Goal: Check status: Check status

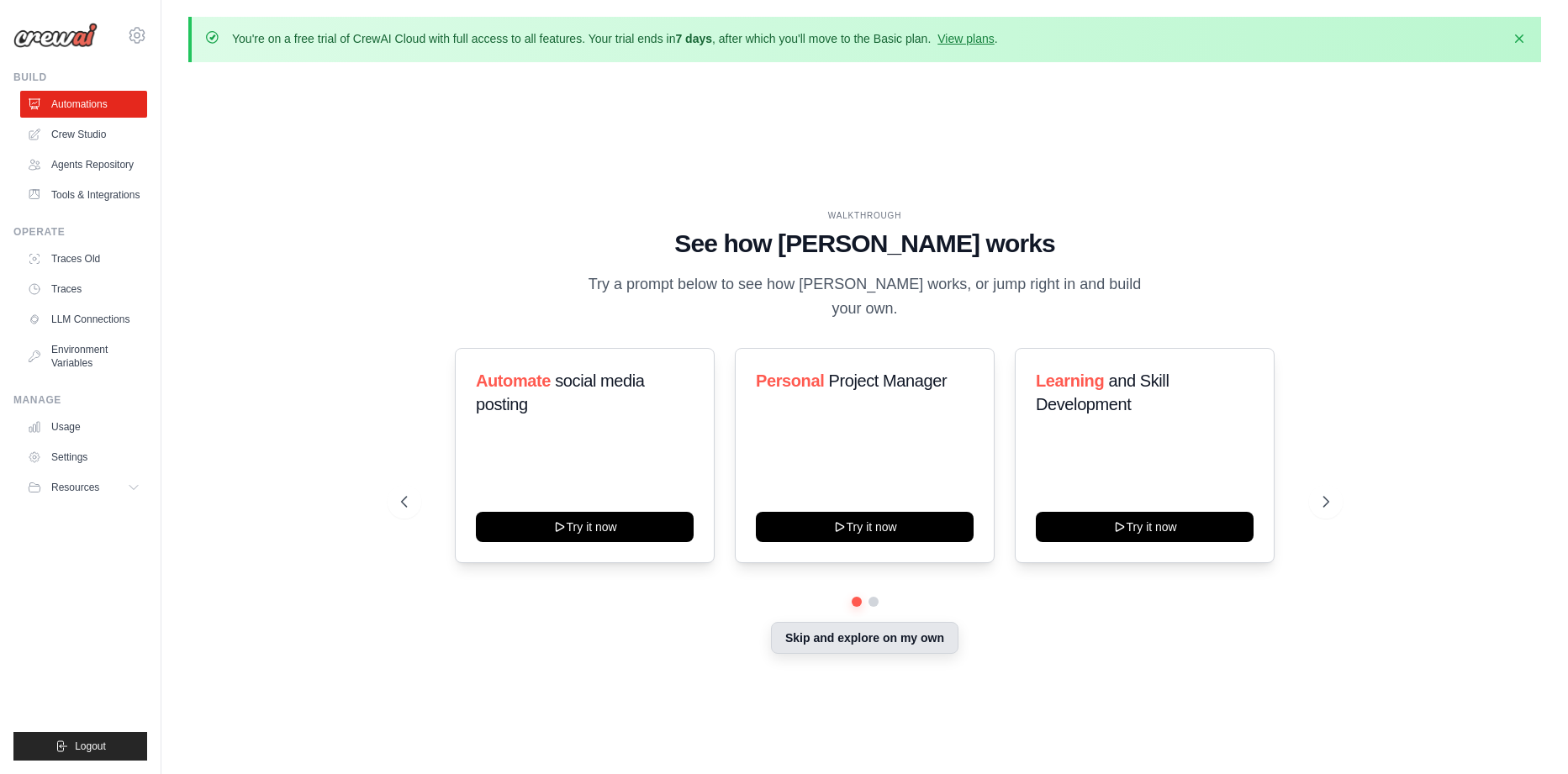
click at [841, 643] on button "Skip and explore on my own" at bounding box center [864, 638] width 187 height 32
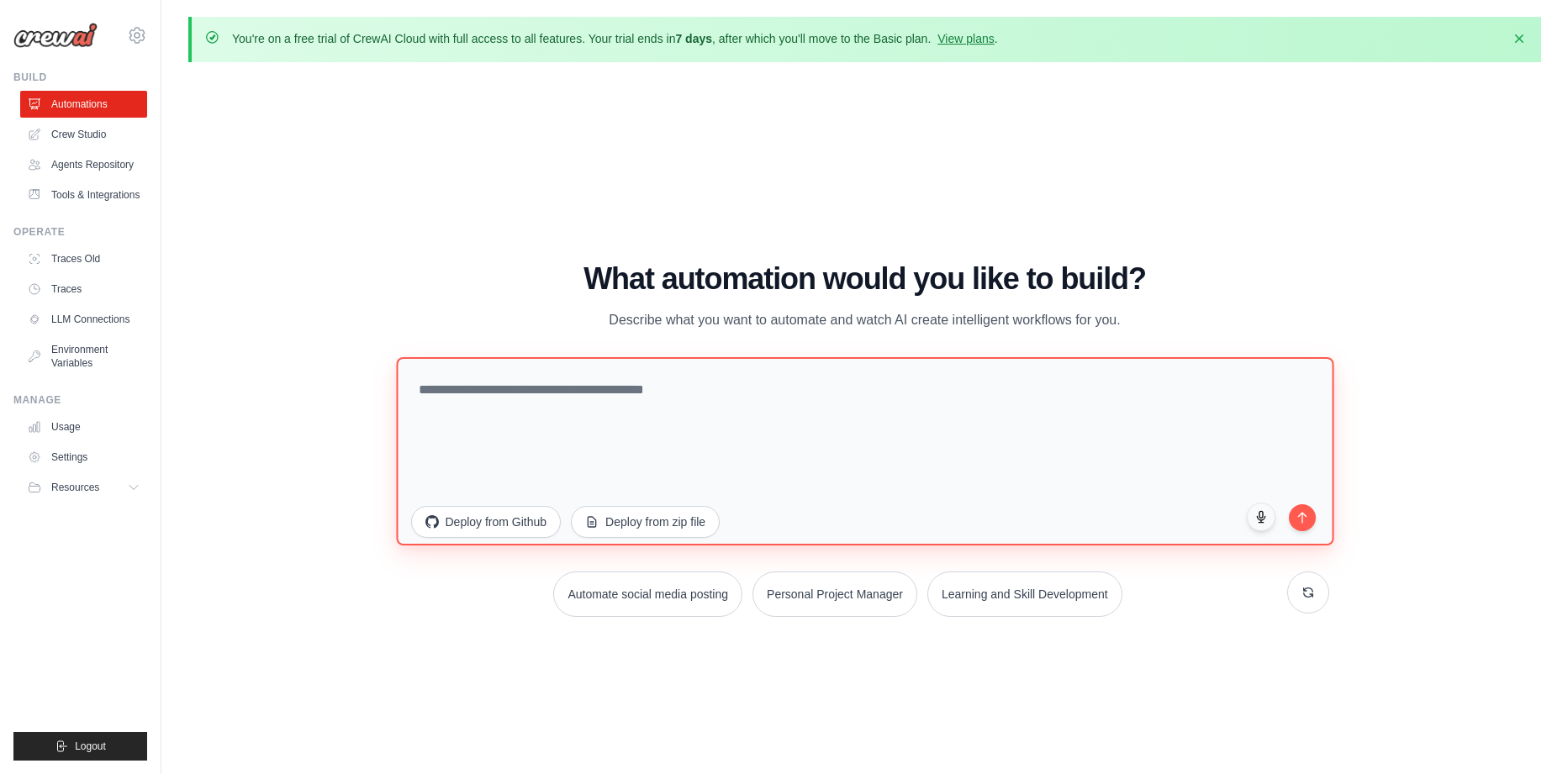
click at [509, 403] on textarea at bounding box center [864, 450] width 937 height 188
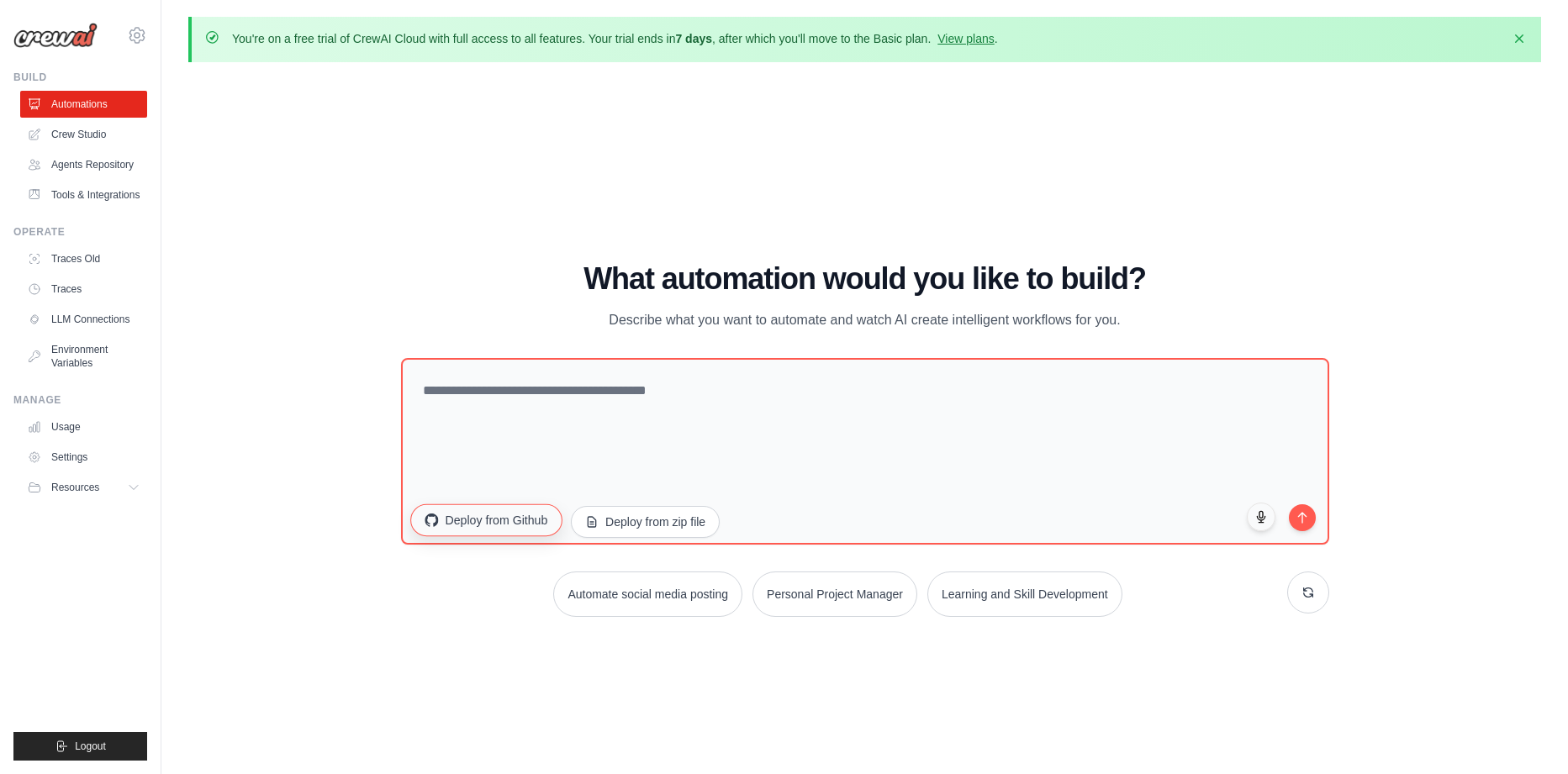
click at [508, 532] on button "Deploy from Github" at bounding box center [486, 520] width 151 height 32
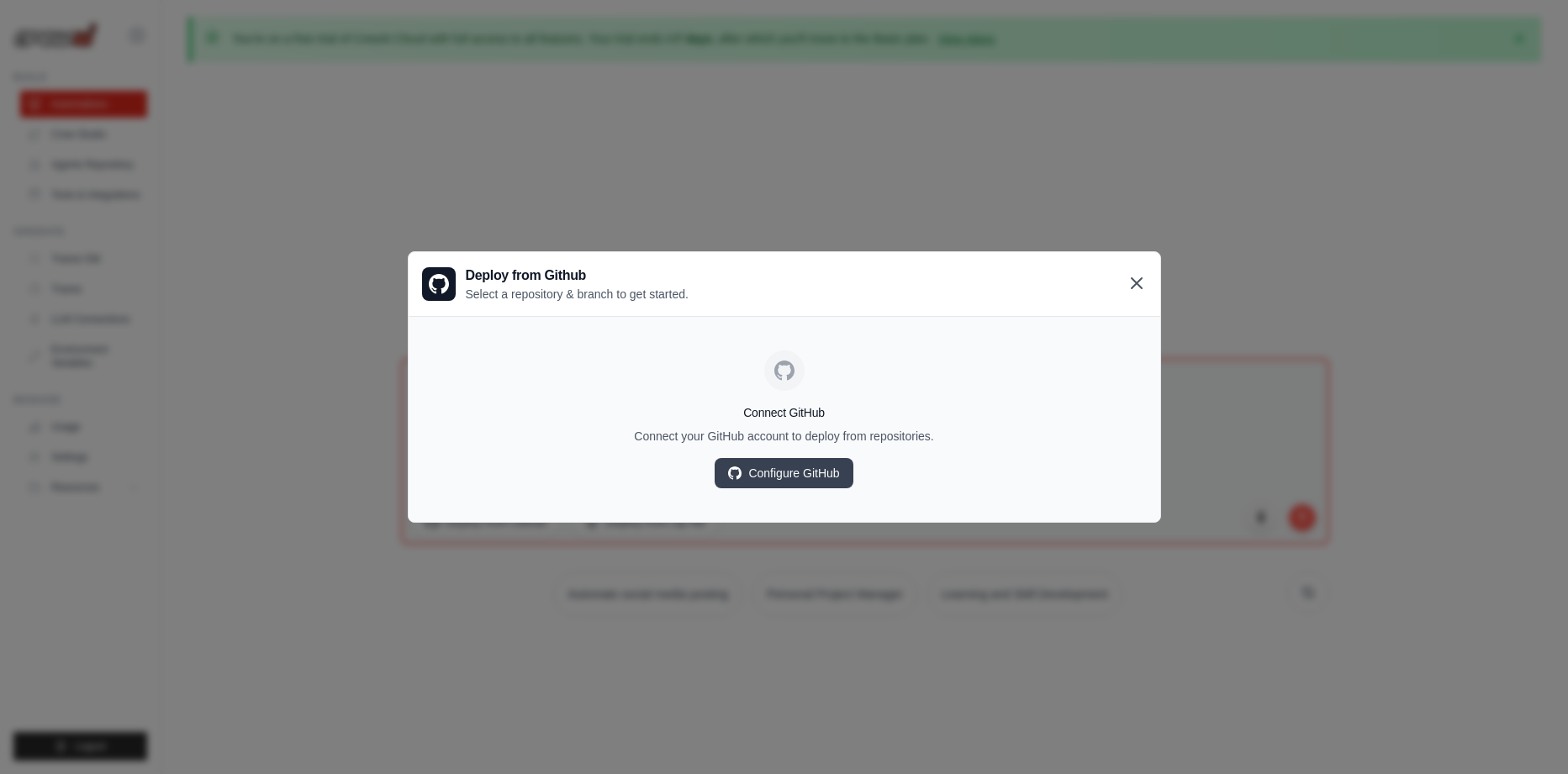
click at [1142, 274] on icon at bounding box center [1136, 283] width 20 height 20
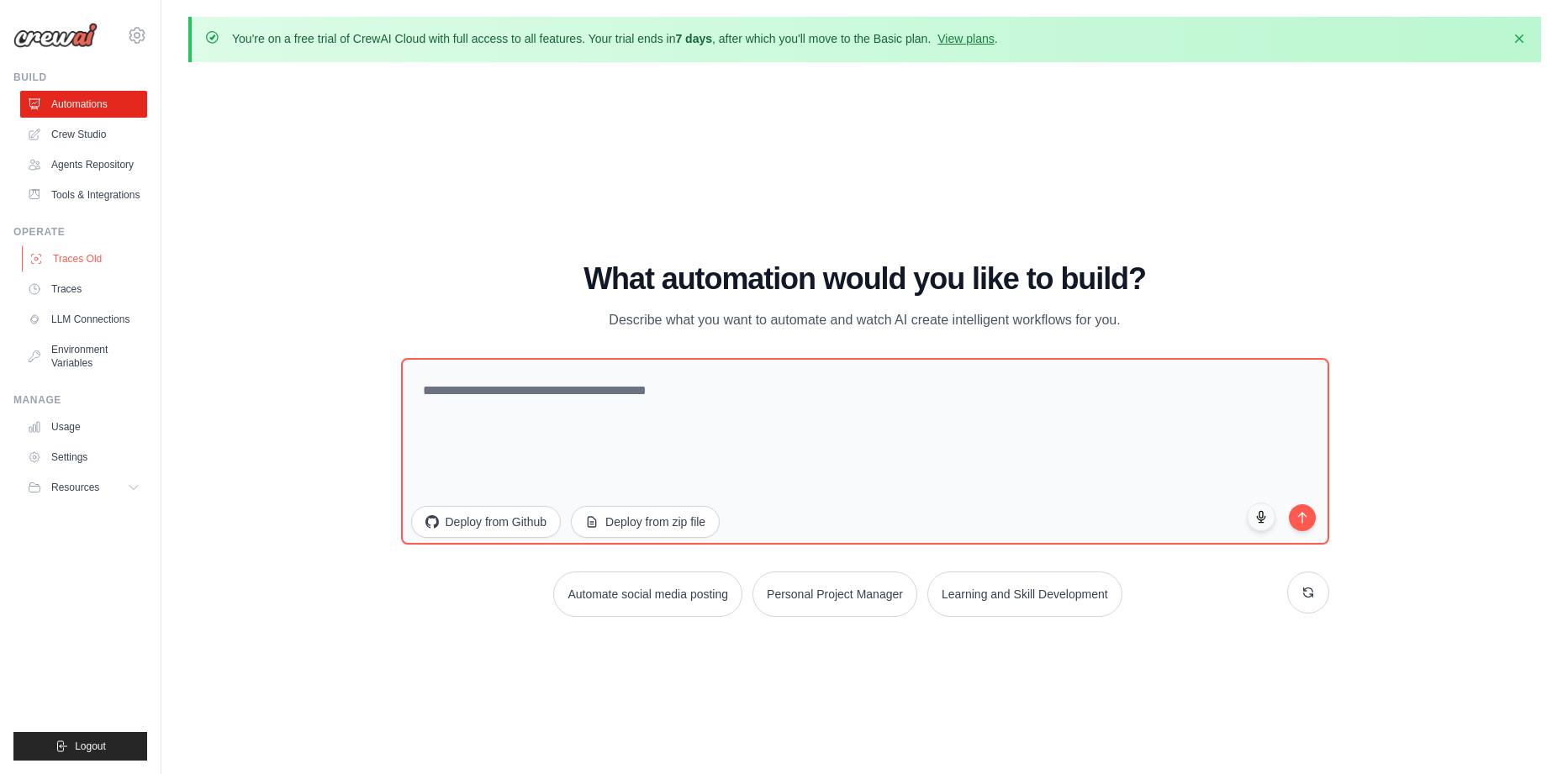
click at [70, 272] on link "Traces Old" at bounding box center [85, 258] width 127 height 27
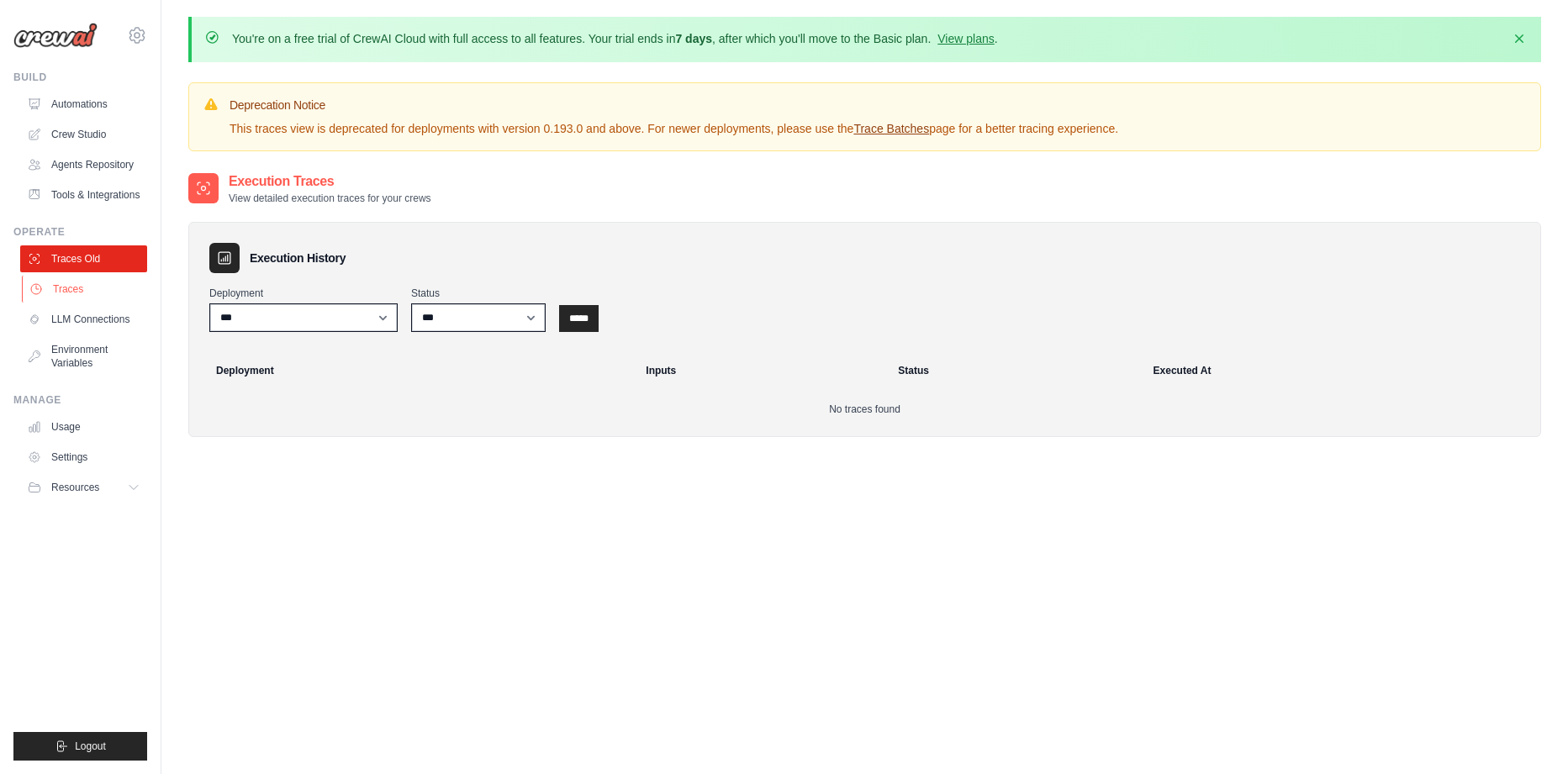
click at [115, 303] on link "Traces" at bounding box center [85, 289] width 127 height 27
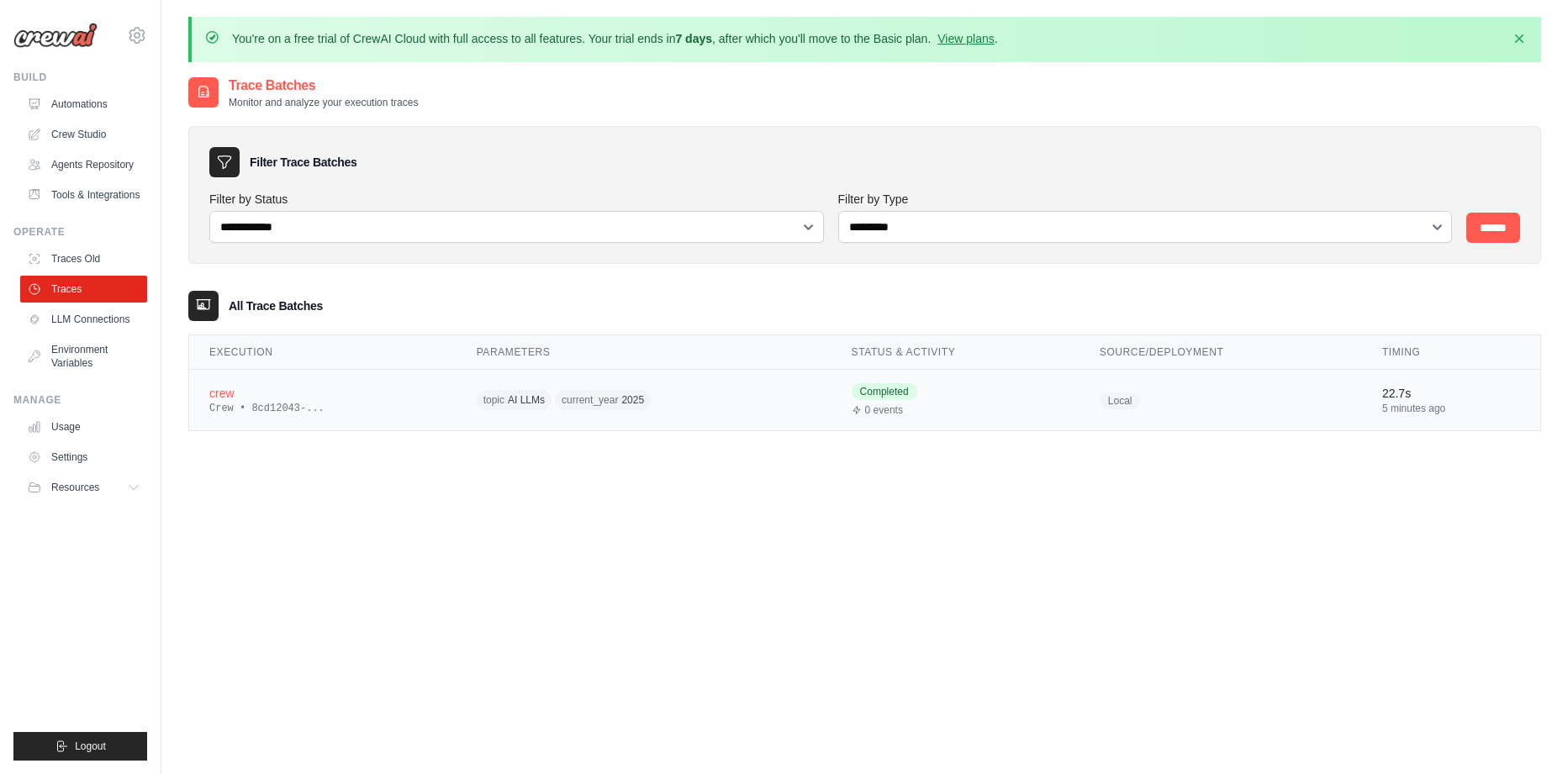
click at [298, 415] on td "crew Crew • 8cd12043-..." at bounding box center [323, 401] width 267 height 61
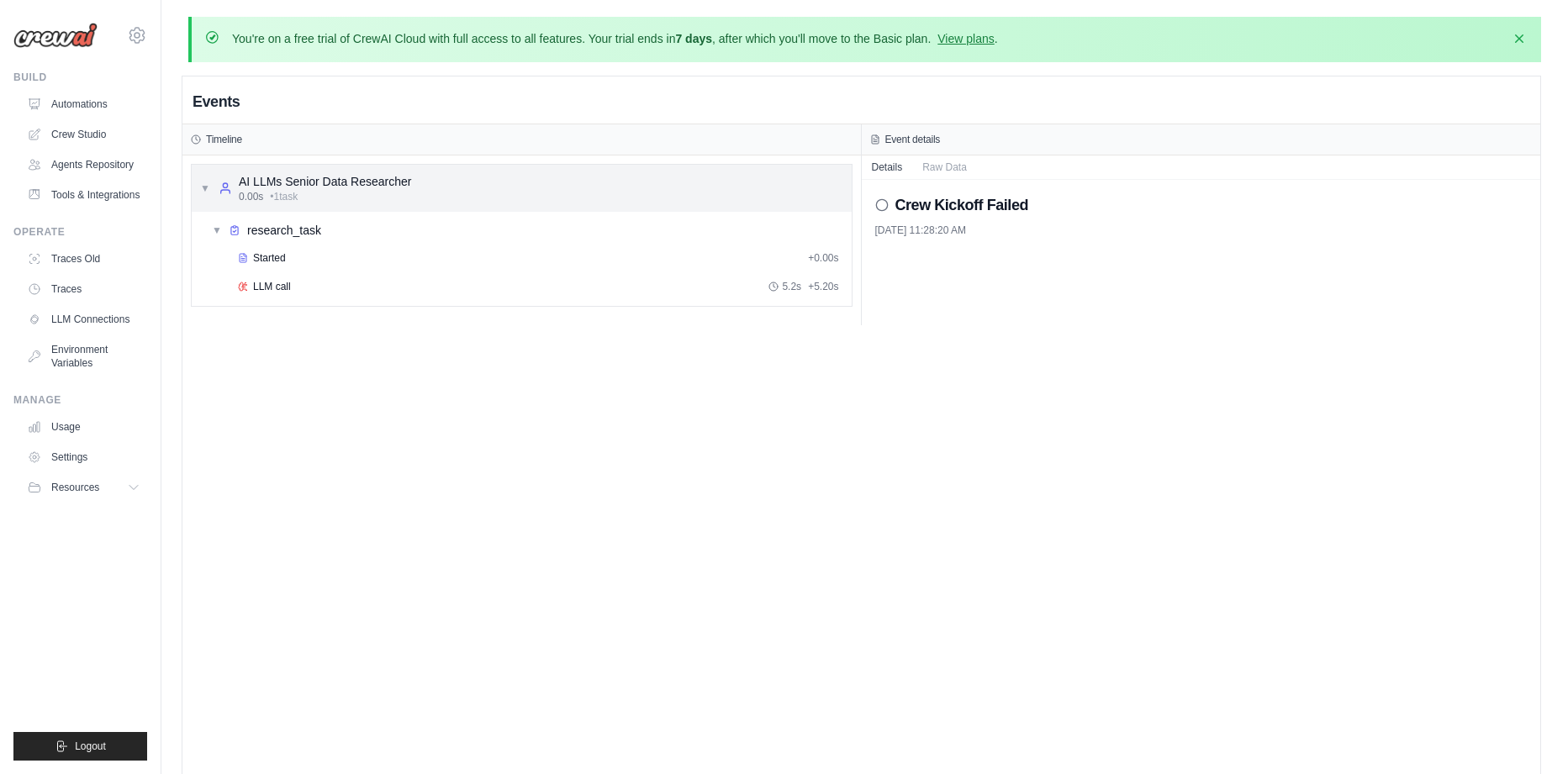
click at [367, 199] on div "0.00s • 1 task" at bounding box center [325, 197] width 172 height 14
click at [301, 235] on span "research_task" at bounding box center [284, 230] width 74 height 17
click at [301, 236] on span "research_task" at bounding box center [284, 230] width 74 height 17
click at [299, 259] on div "Started" at bounding box center [519, 258] width 563 height 14
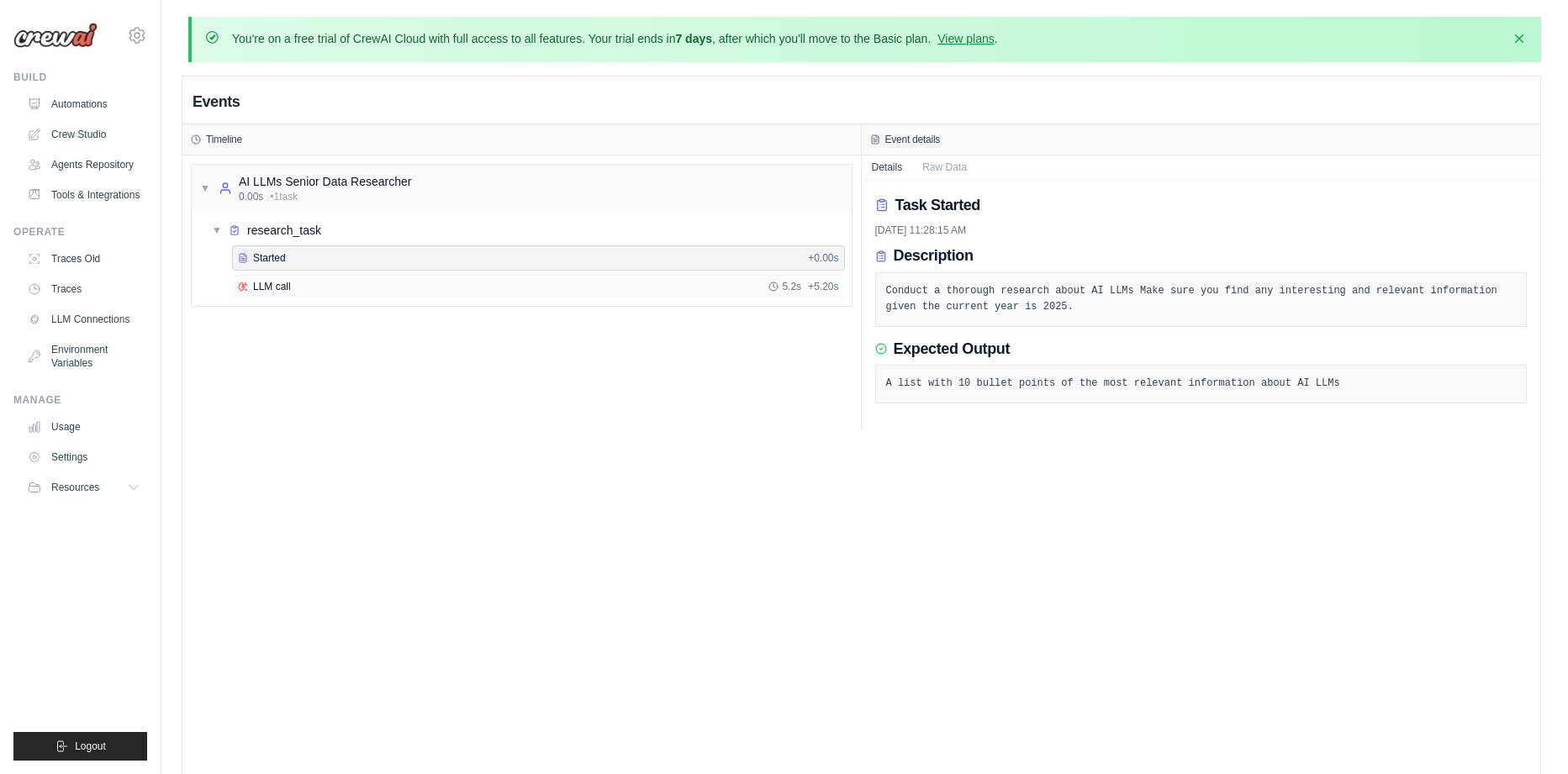
click at [316, 290] on div "LLM call 5.2s + 5.20s" at bounding box center [538, 287] width 601 height 14
